Goal: Task Accomplishment & Management: Complete application form

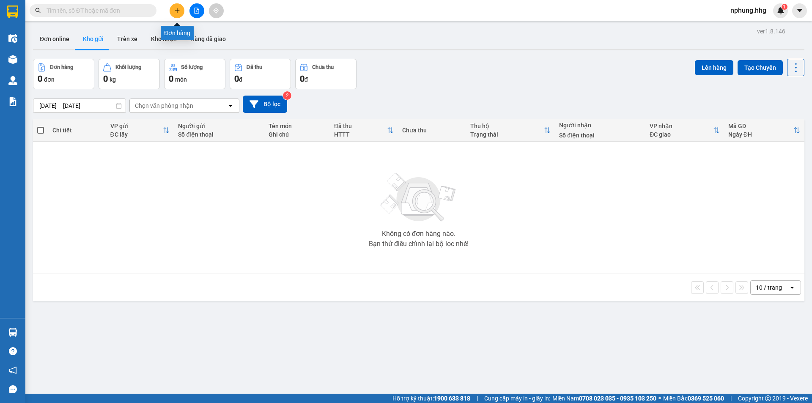
click at [178, 11] on icon "plus" at bounding box center [177, 11] width 6 height 6
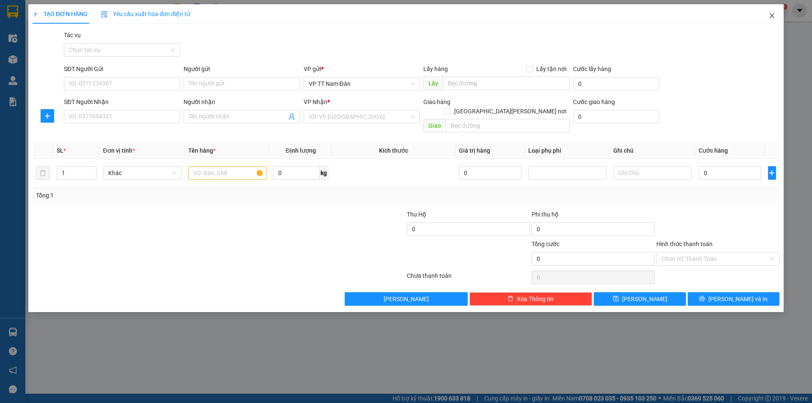
click at [769, 16] on icon "close" at bounding box center [771, 15] width 7 height 7
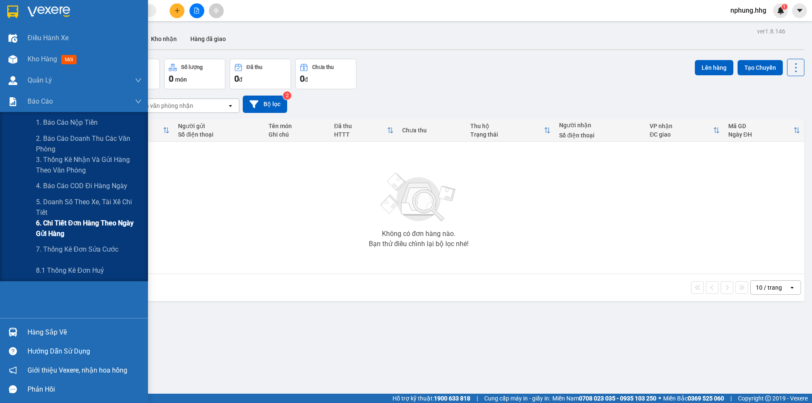
click at [90, 223] on span "6. Chi tiết đơn hàng theo ngày gửi hàng" at bounding box center [89, 228] width 106 height 21
click at [120, 222] on span "6. Chi tiết đơn hàng theo ngày gửi hàng" at bounding box center [89, 228] width 106 height 21
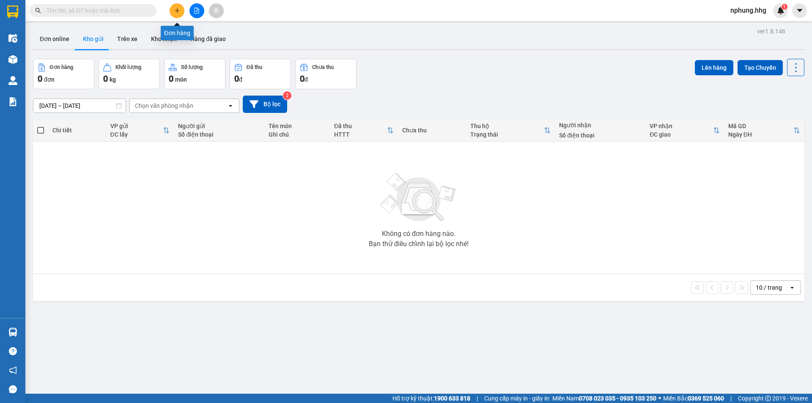
click at [175, 11] on icon "plus" at bounding box center [177, 11] width 6 height 6
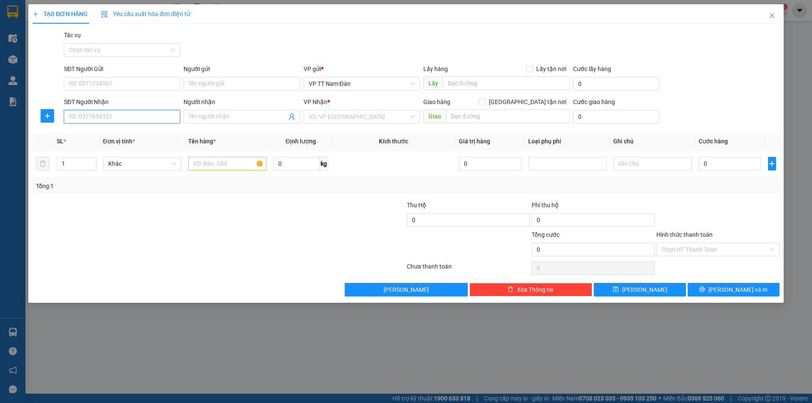
click at [130, 118] on input "SĐT Người Nhận" at bounding box center [122, 117] width 116 height 14
type input "0347561638"
click at [368, 118] on input "search" at bounding box center [359, 116] width 100 height 13
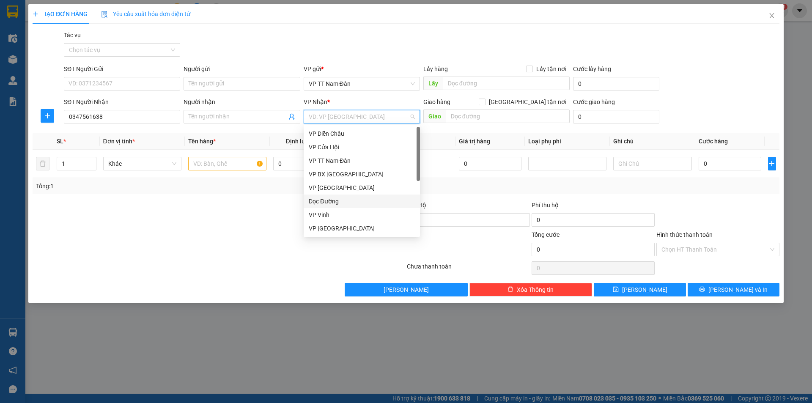
click at [331, 200] on div "Dọc Đường" at bounding box center [362, 201] width 106 height 9
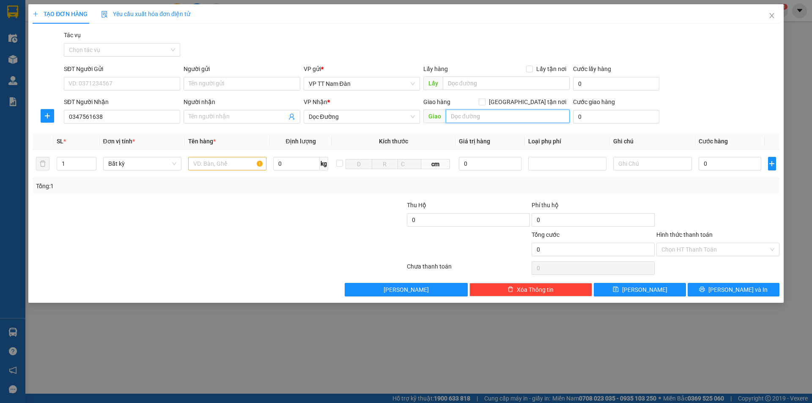
click at [491, 119] on input "text" at bounding box center [508, 117] width 124 height 14
type input "kỳ giang -kỳ anh-hà tĩnh"
click at [241, 162] on input "text" at bounding box center [227, 164] width 78 height 14
type input "x"
click at [715, 162] on input "0" at bounding box center [730, 164] width 63 height 14
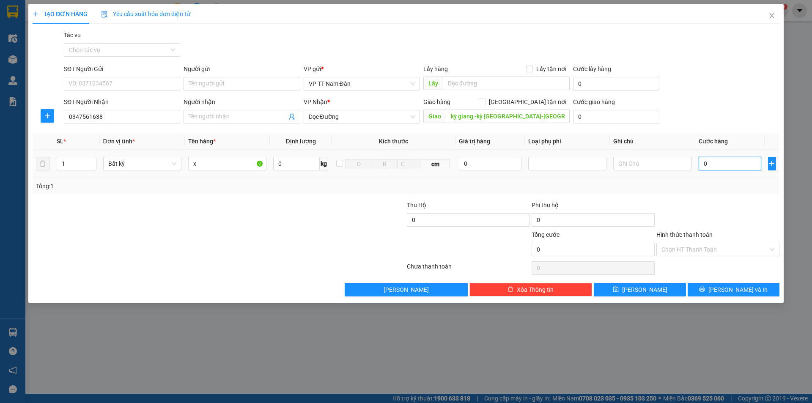
type input "6"
type input "60"
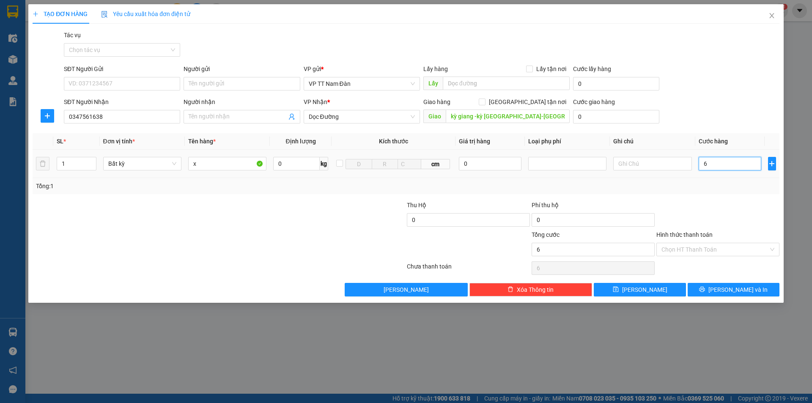
type input "60"
type input "600"
type input "6.000"
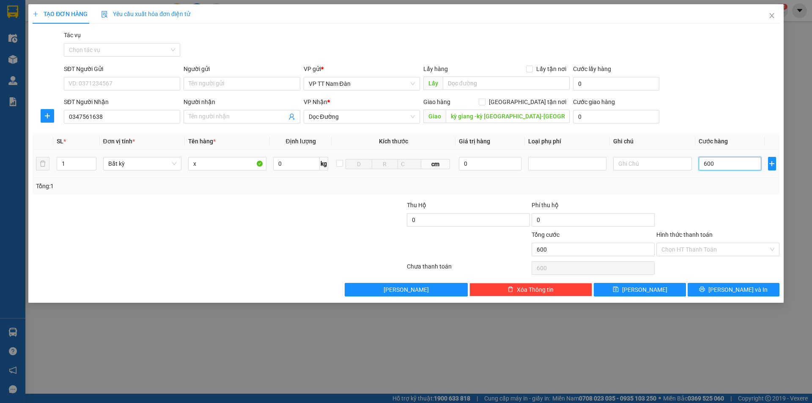
type input "6.000"
type input "60.000"
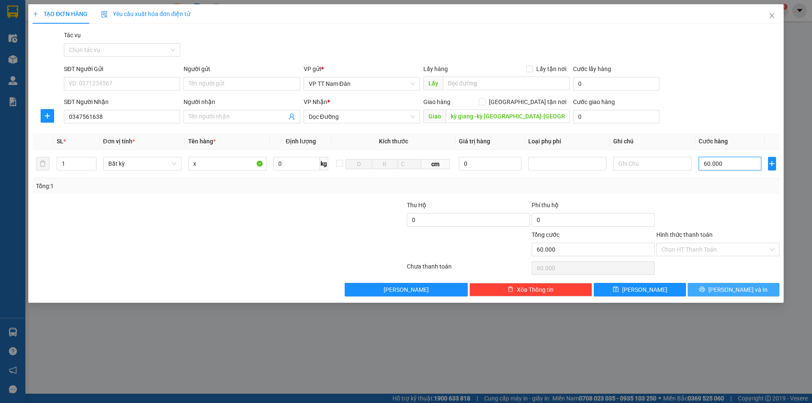
type input "60.000"
click at [723, 287] on button "[PERSON_NAME] và In" at bounding box center [734, 290] width 92 height 14
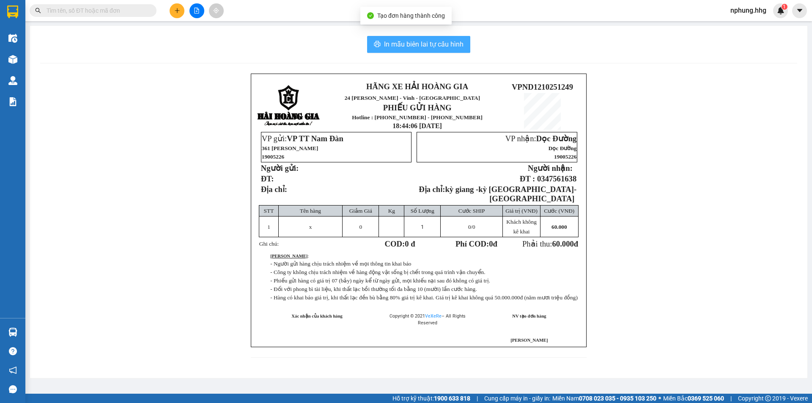
click at [430, 45] on span "In mẫu biên lai tự cấu hình" at bounding box center [423, 44] width 79 height 11
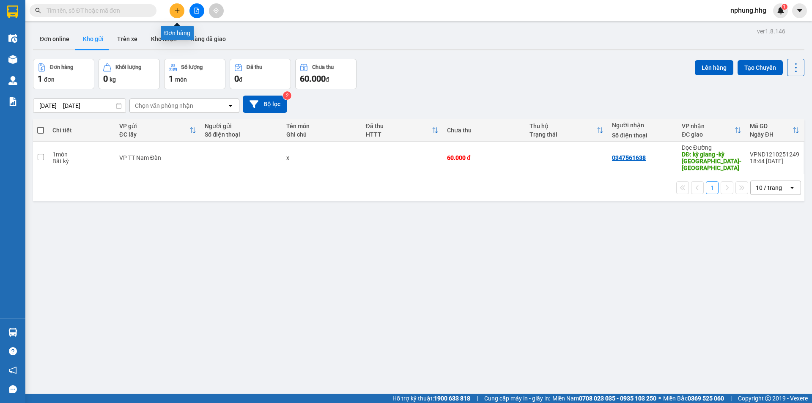
click at [173, 10] on button at bounding box center [177, 10] width 15 height 15
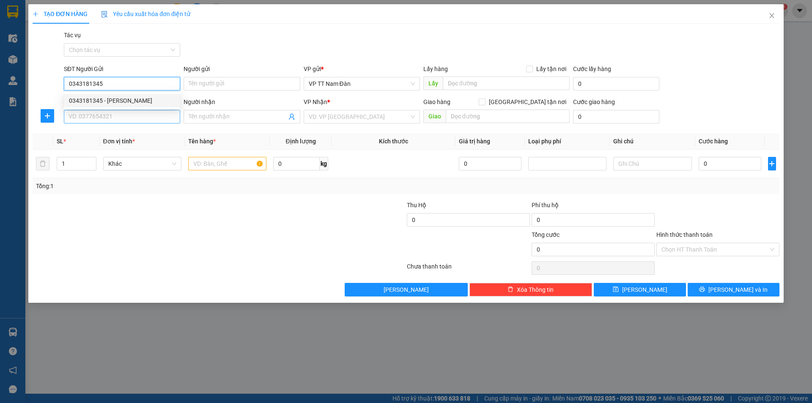
type input "0343181345"
click at [116, 115] on input "SĐT Người Nhận" at bounding box center [122, 117] width 116 height 14
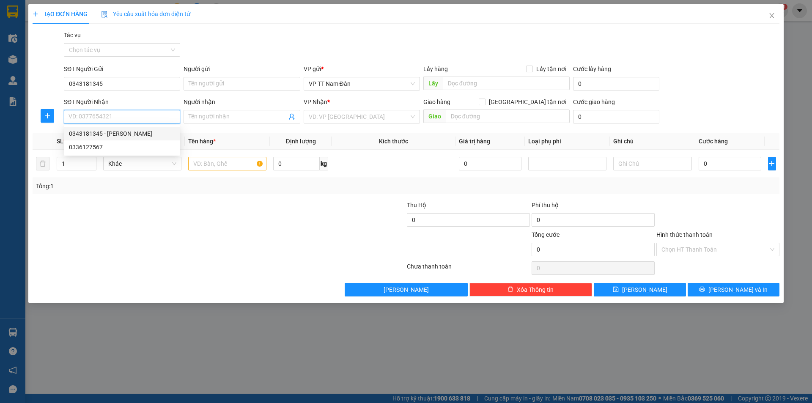
click at [101, 134] on div "0343181345 - thùy minh" at bounding box center [122, 133] width 106 height 9
type input "0343181345"
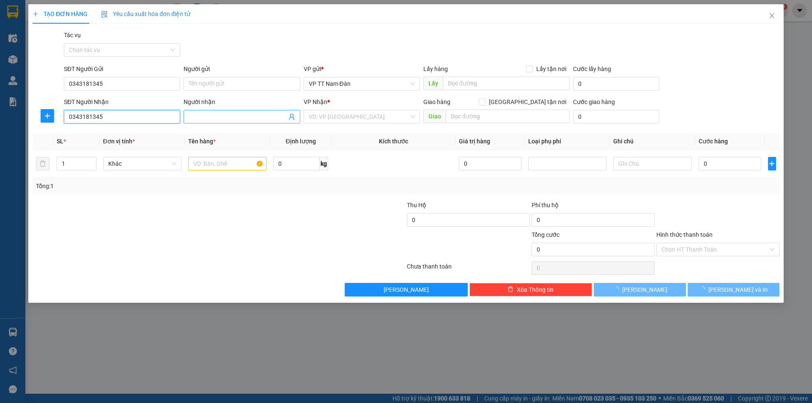
type input "thùy minh"
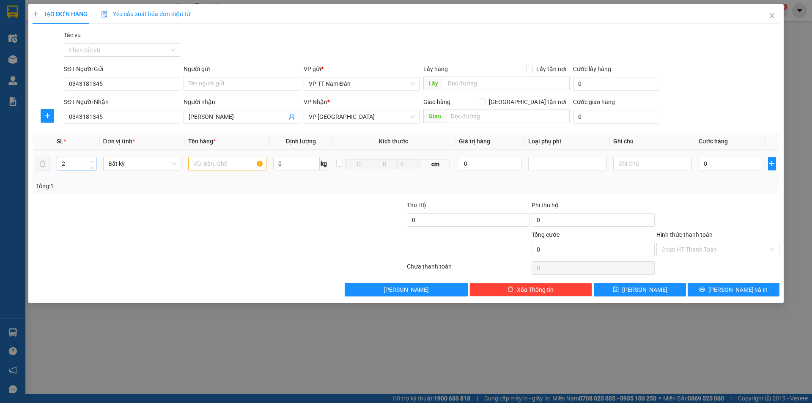
click at [93, 161] on icon "up" at bounding box center [91, 161] width 3 height 3
type input "5"
click at [93, 161] on icon "up" at bounding box center [91, 161] width 3 height 3
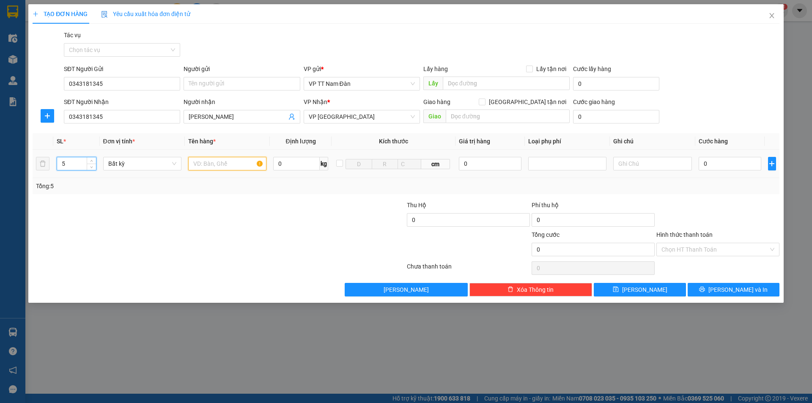
click at [240, 164] on input "text" at bounding box center [227, 164] width 78 height 14
type input "bao đen"
click at [712, 164] on input "0" at bounding box center [730, 164] width 63 height 14
type input "5"
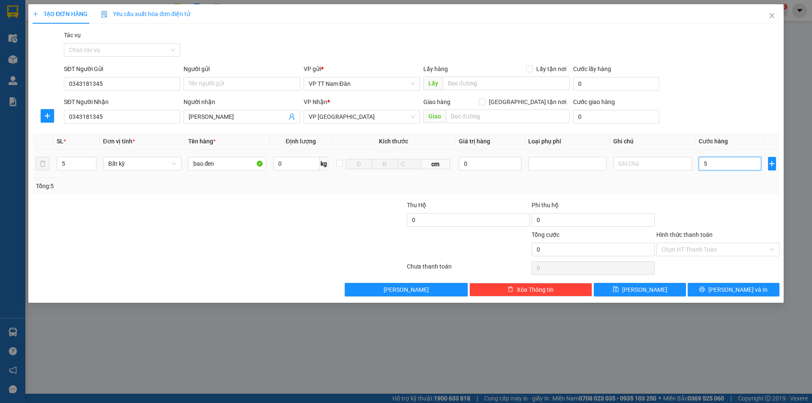
type input "5"
type input "50"
type input "500"
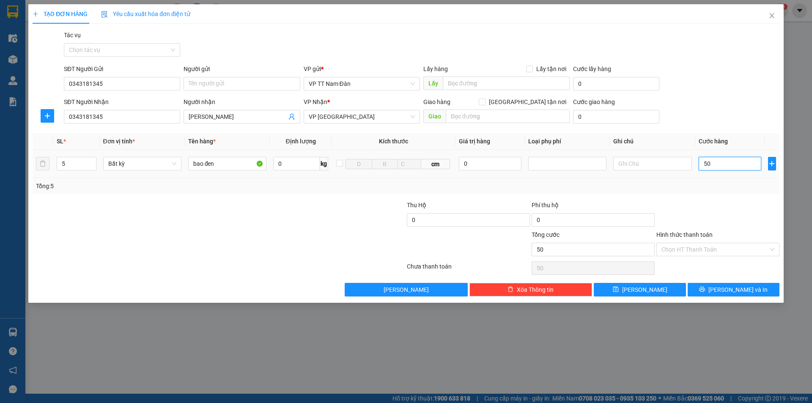
type input "500"
type input "5.000"
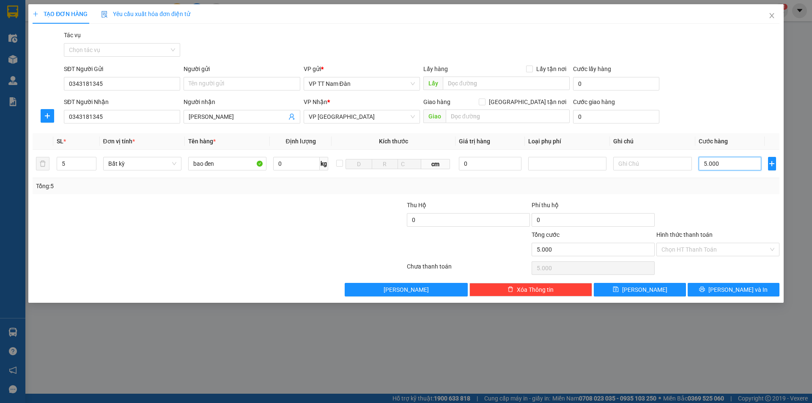
type input "50.000"
type input "500.000"
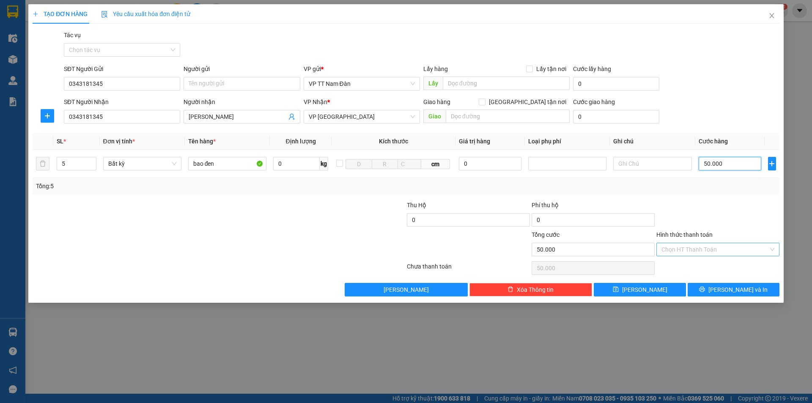
type input "500.000"
click at [720, 251] on input "Hình thức thanh toán" at bounding box center [714, 249] width 107 height 13
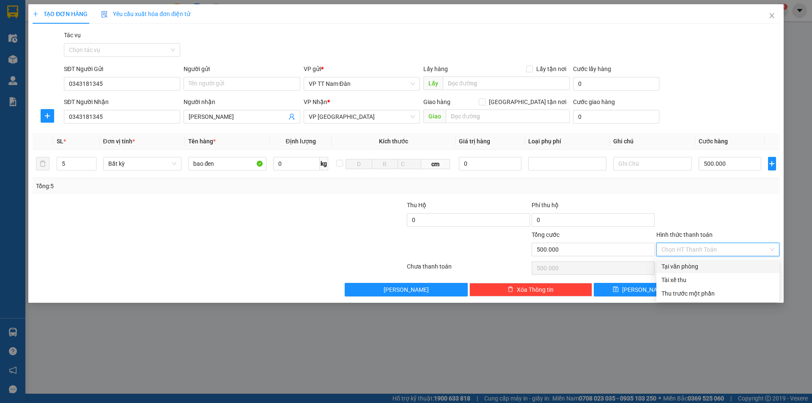
click at [685, 266] on div "Tại văn phòng" at bounding box center [717, 266] width 113 height 9
type input "0"
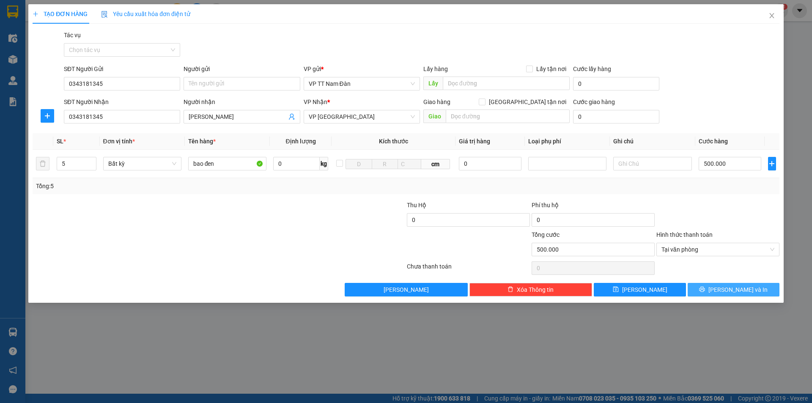
click at [731, 292] on span "[PERSON_NAME] và In" at bounding box center [737, 289] width 59 height 9
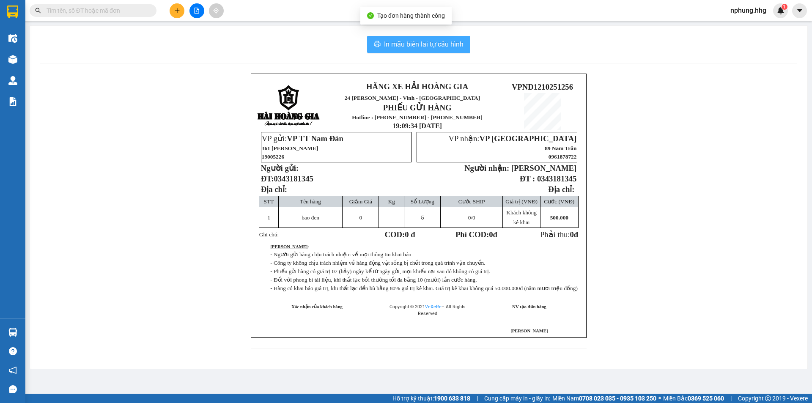
click at [412, 43] on span "In mẫu biên lai tự cấu hình" at bounding box center [423, 44] width 79 height 11
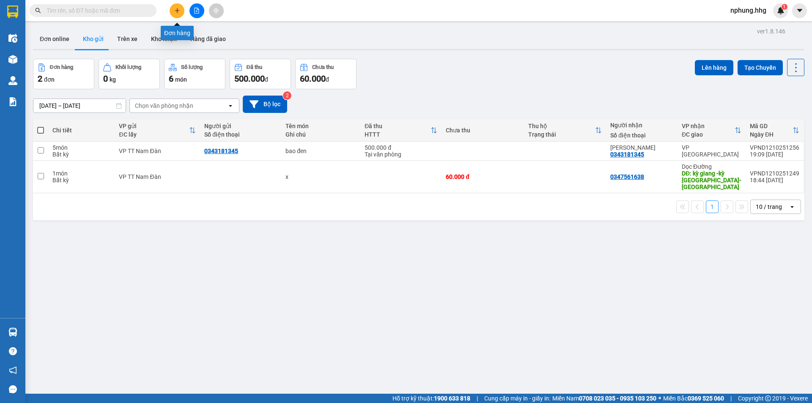
click at [178, 11] on icon "plus" at bounding box center [177, 11] width 6 height 6
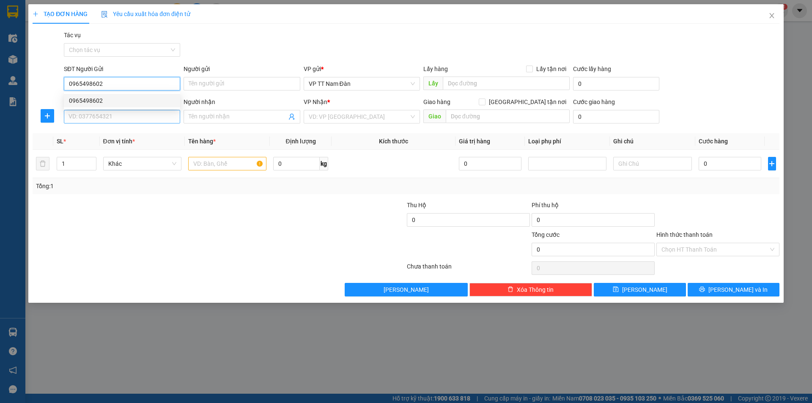
type input "0965498602"
click at [121, 116] on input "SĐT Người Nhận" at bounding box center [122, 117] width 116 height 14
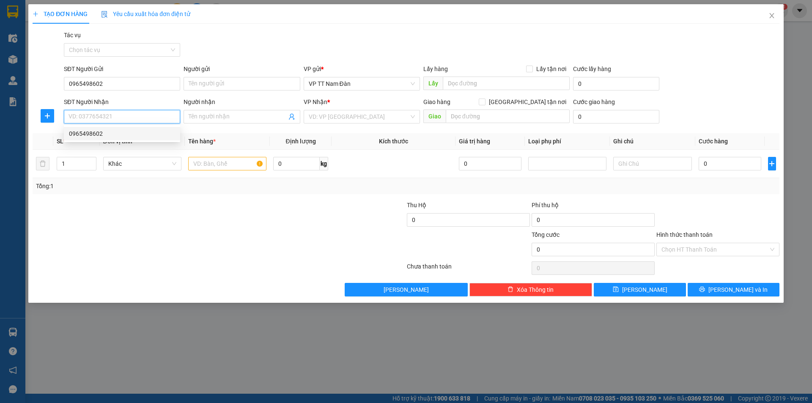
click at [94, 133] on div "0965498602" at bounding box center [122, 133] width 106 height 9
type input "0965498602"
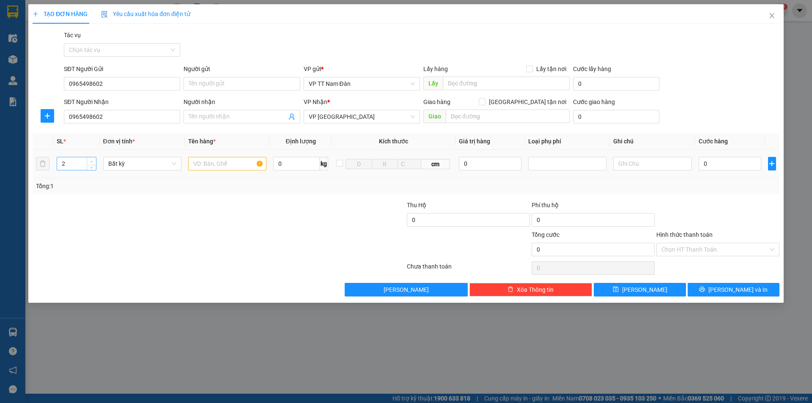
click at [92, 162] on icon "up" at bounding box center [91, 162] width 3 height 2
type input "3"
click at [244, 163] on input "text" at bounding box center [227, 164] width 78 height 14
type input "bao đen"
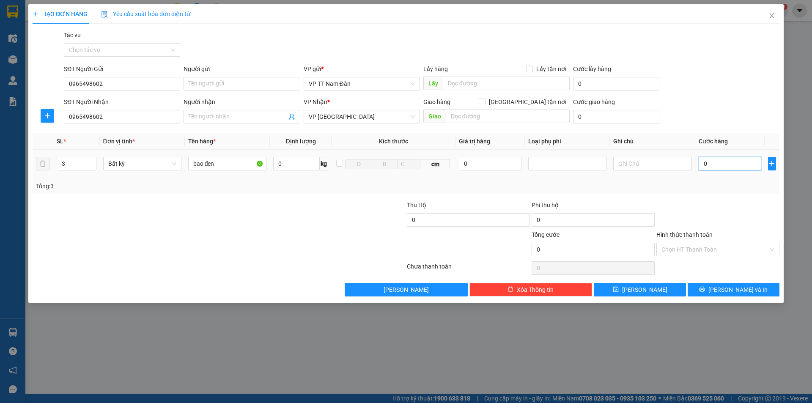
click at [718, 164] on input "0" at bounding box center [730, 164] width 63 height 14
type input "2"
type input "28"
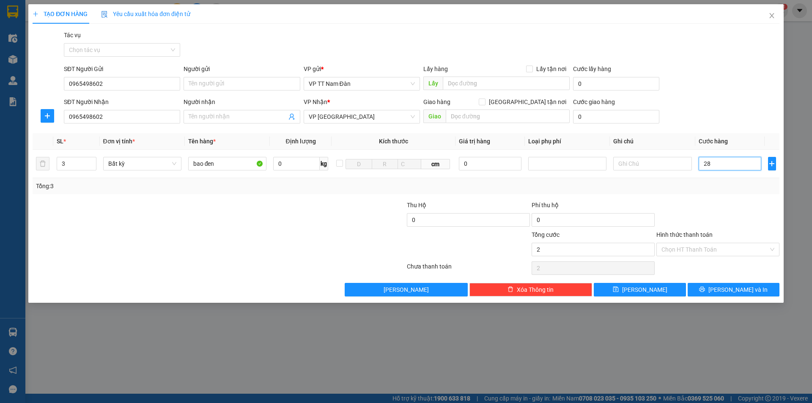
type input "28"
type input "280"
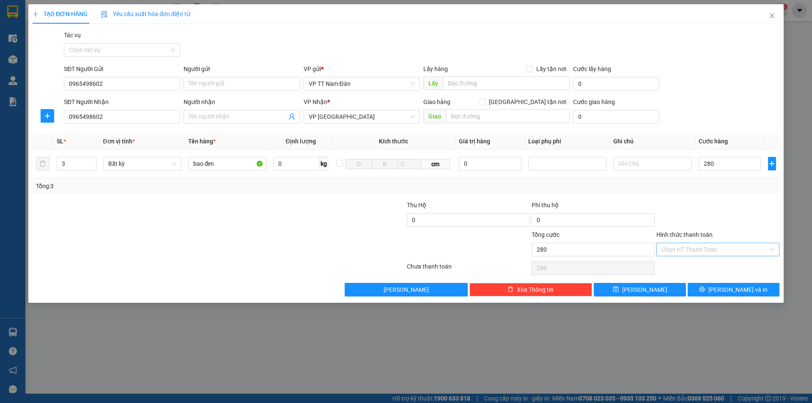
type input "280.000"
click at [709, 251] on input "Hình thức thanh toán" at bounding box center [714, 249] width 107 height 13
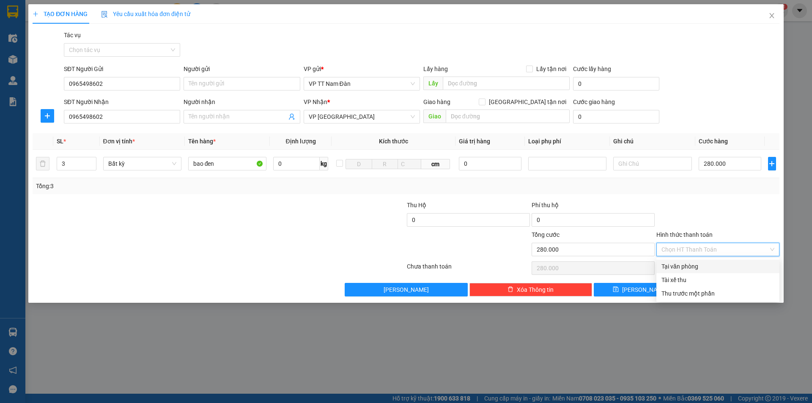
click at [690, 267] on div "Tại văn phòng" at bounding box center [717, 266] width 113 height 9
type input "0"
click at [690, 267] on div "Chọn HT Thanh Toán" at bounding box center [717, 268] width 125 height 17
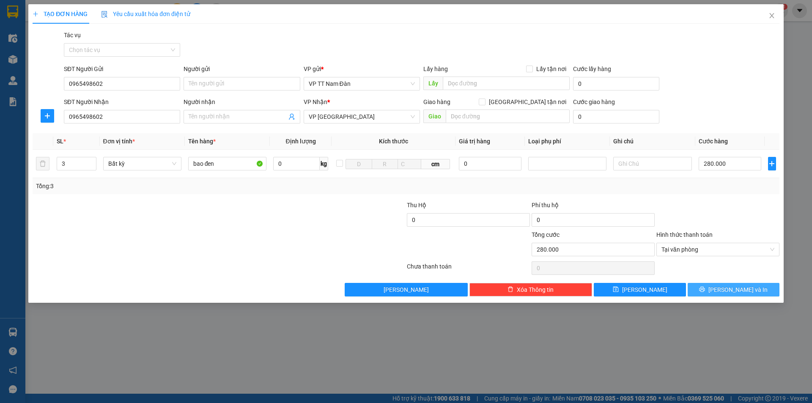
click at [726, 288] on span "[PERSON_NAME] và In" at bounding box center [737, 289] width 59 height 9
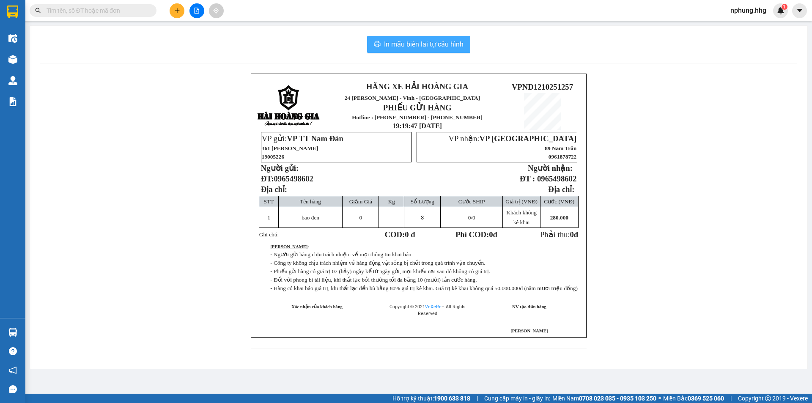
click at [419, 42] on span "In mẫu biên lai tự cấu hình" at bounding box center [423, 44] width 79 height 11
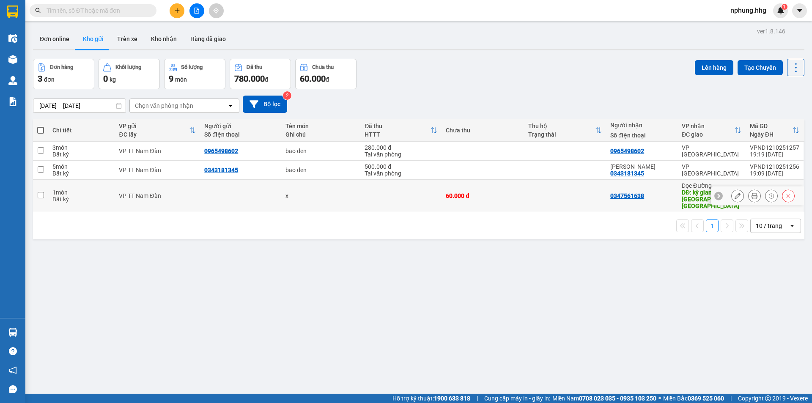
click at [717, 38] on div "Đơn online Kho gửi Trên xe Kho nhận Hàng đã giao" at bounding box center [418, 40] width 771 height 22
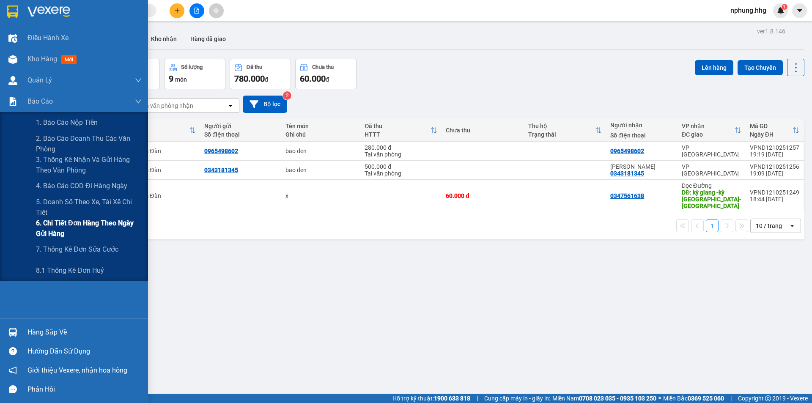
click at [86, 220] on span "6. Chi tiết đơn hàng theo ngày gửi hàng" at bounding box center [89, 228] width 106 height 21
